Goal: Transaction & Acquisition: Purchase product/service

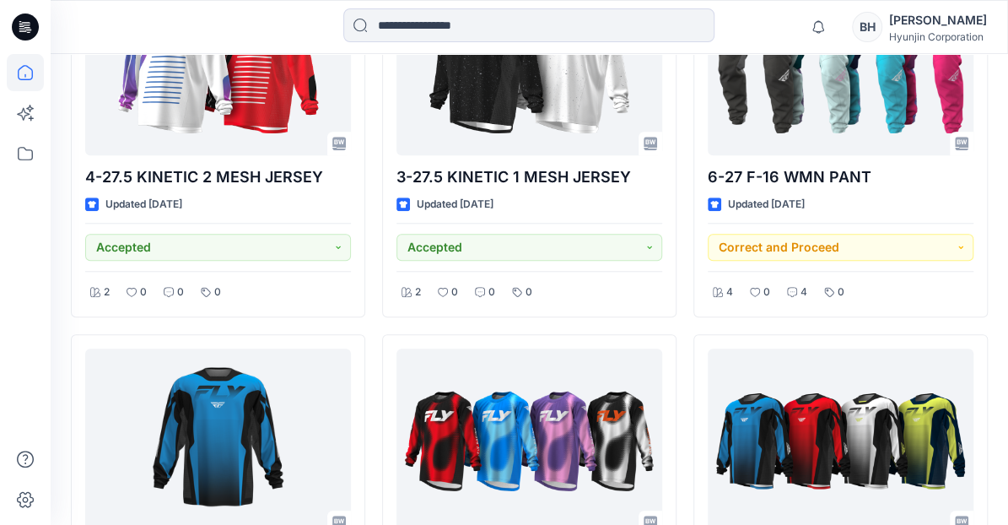
scroll to position [604, 0]
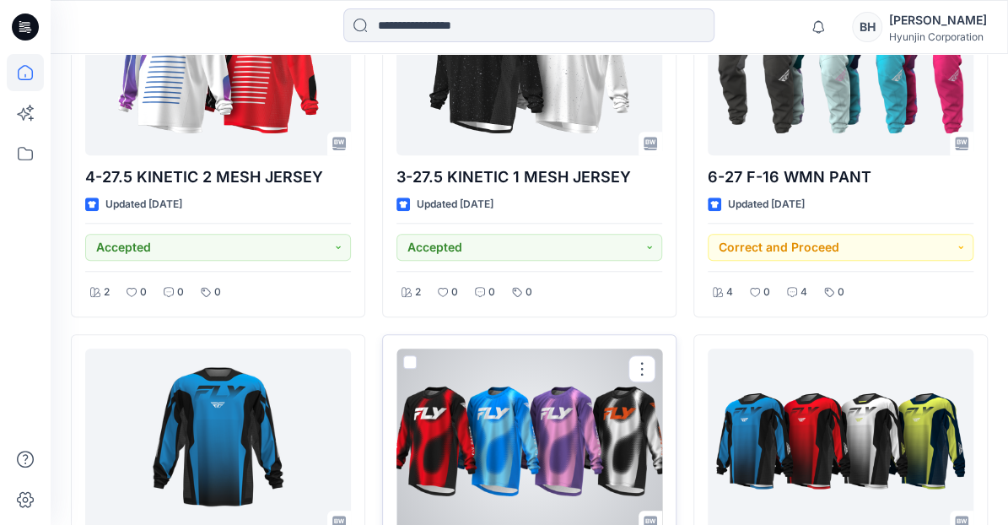
click at [531, 373] on div at bounding box center [530, 442] width 266 height 186
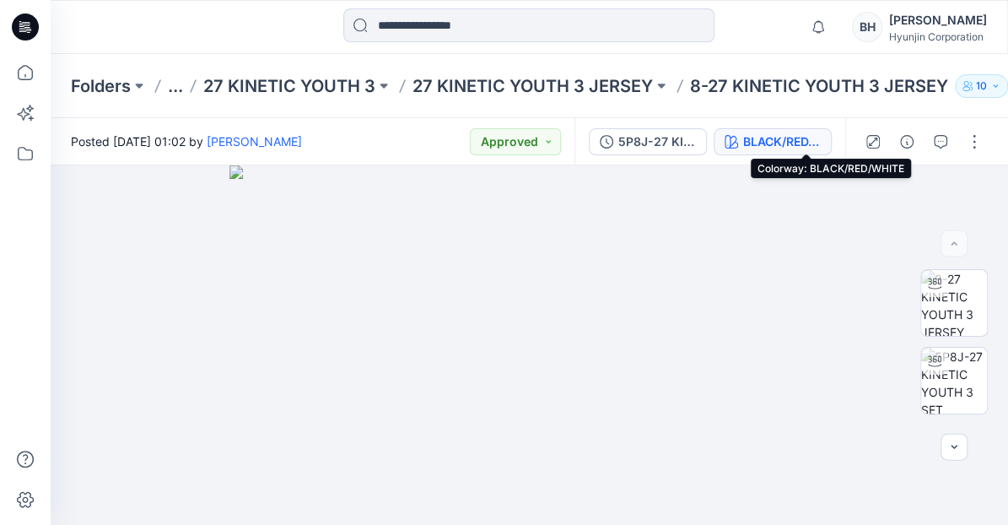
click at [812, 138] on div "BLACK/RED/WHITE" at bounding box center [782, 141] width 78 height 19
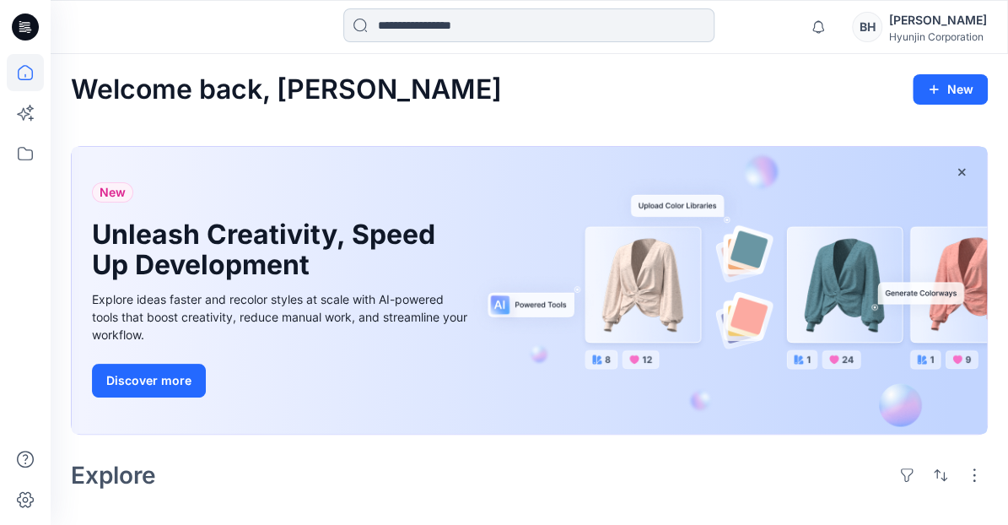
click at [403, 30] on input at bounding box center [528, 25] width 371 height 34
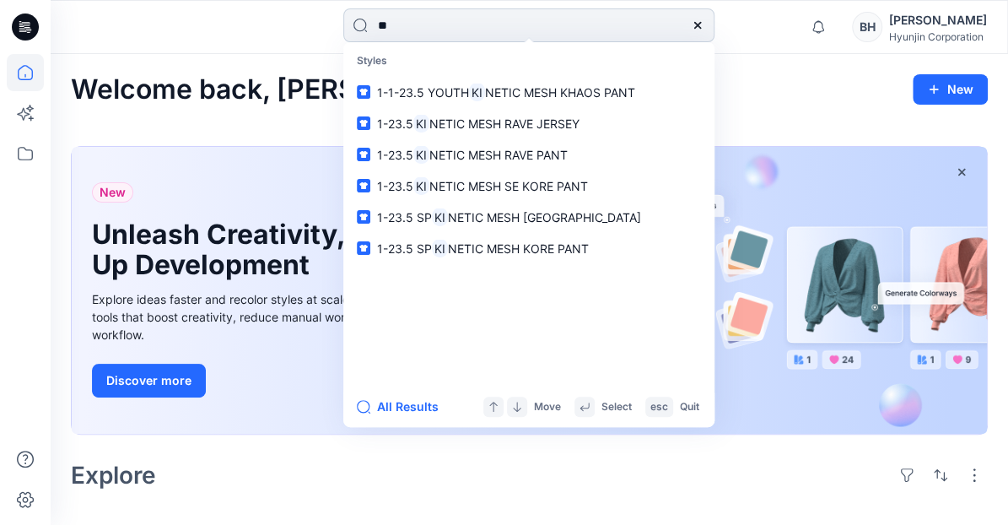
type input "*"
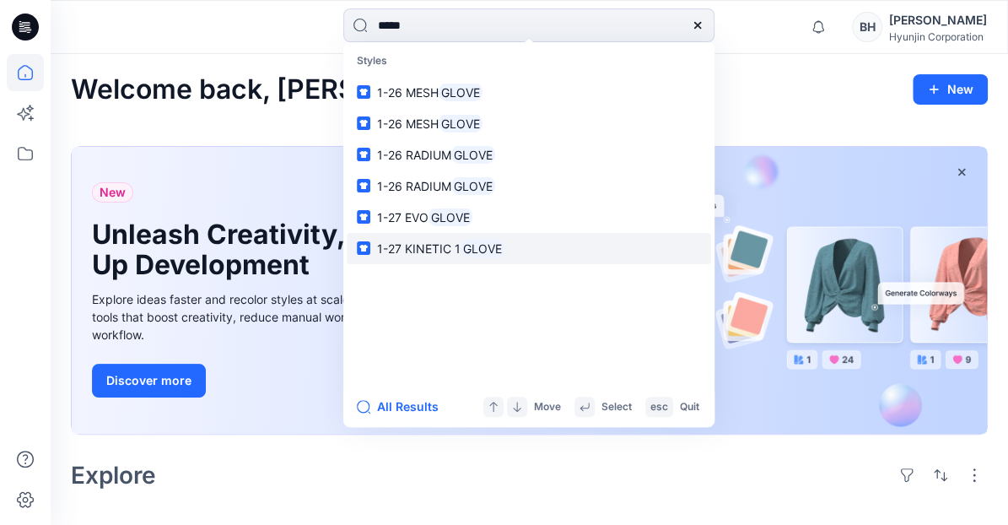
type input "*****"
click at [469, 233] on link "1-27 KINETIC 1 GLOVE" at bounding box center [529, 248] width 365 height 31
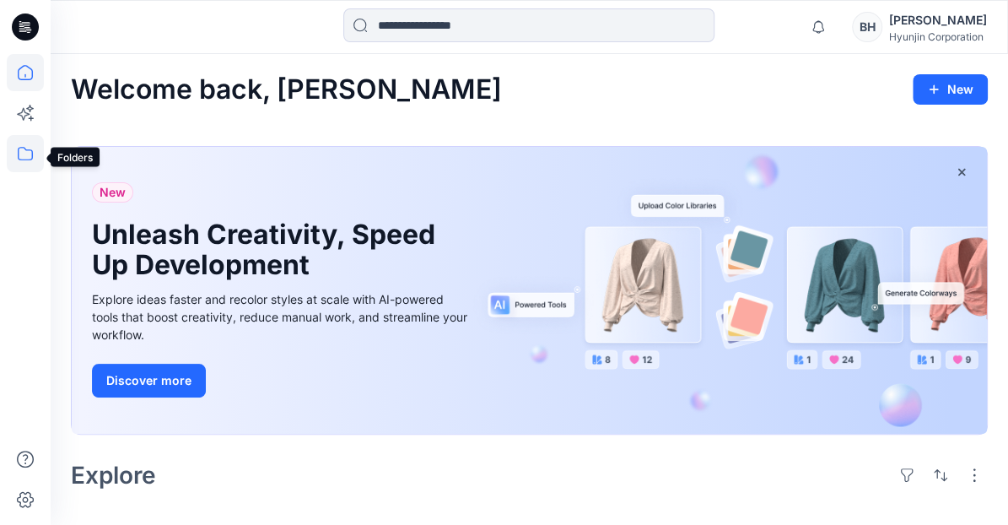
click at [27, 155] on icon at bounding box center [25, 153] width 37 height 37
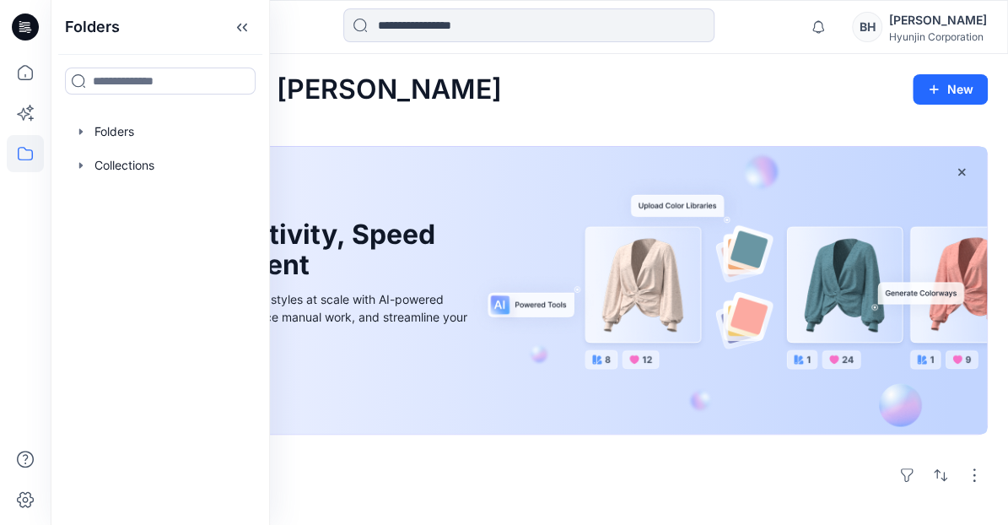
click at [358, 74] on div "Welcome back, Ben New" at bounding box center [529, 89] width 917 height 31
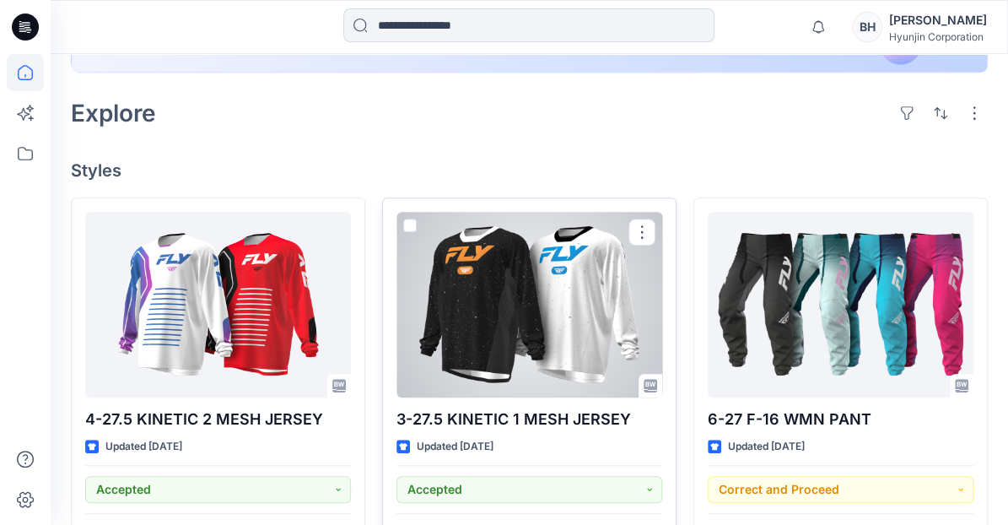
scroll to position [363, 0]
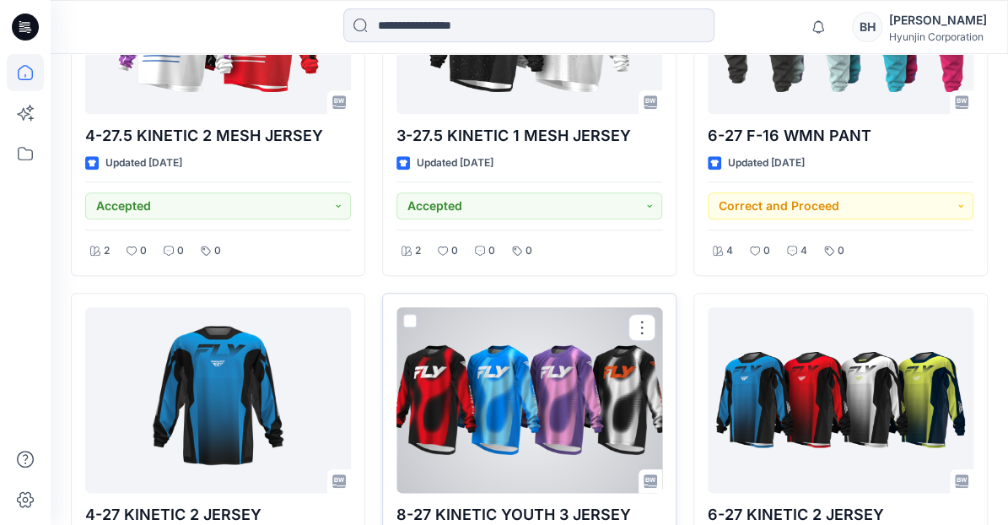
scroll to position [651, 0]
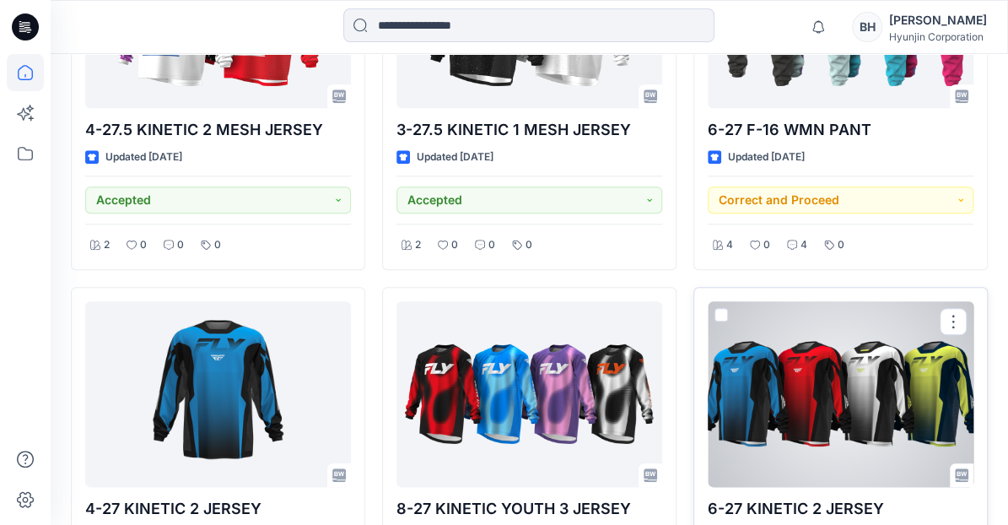
click at [775, 318] on div at bounding box center [841, 394] width 266 height 186
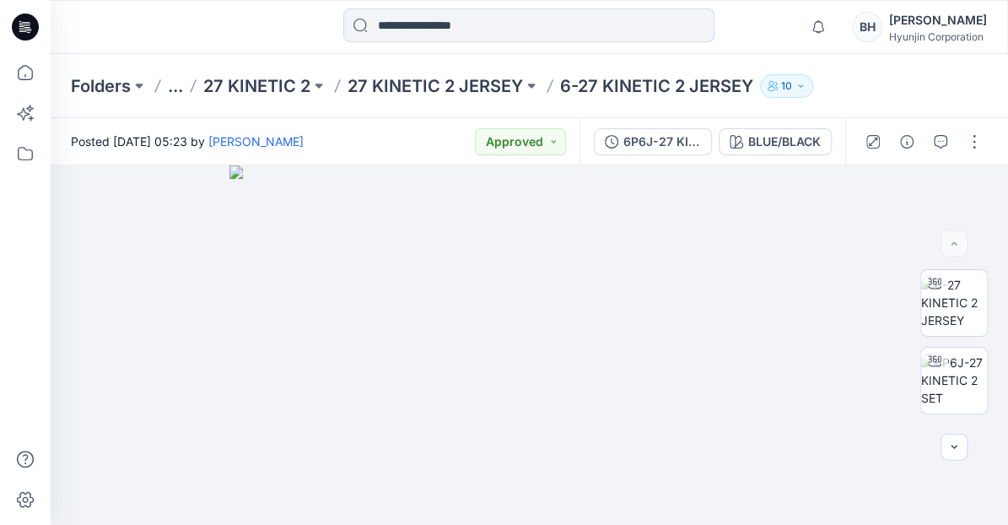
click at [759, 84] on div "Folders ... 27 KINETIC 2 27 KINETIC 2 JERSEY 6-27 KINETIC 2 JERSEY 10" at bounding box center [464, 86] width 786 height 24
